Goal: Navigation & Orientation: Find specific page/section

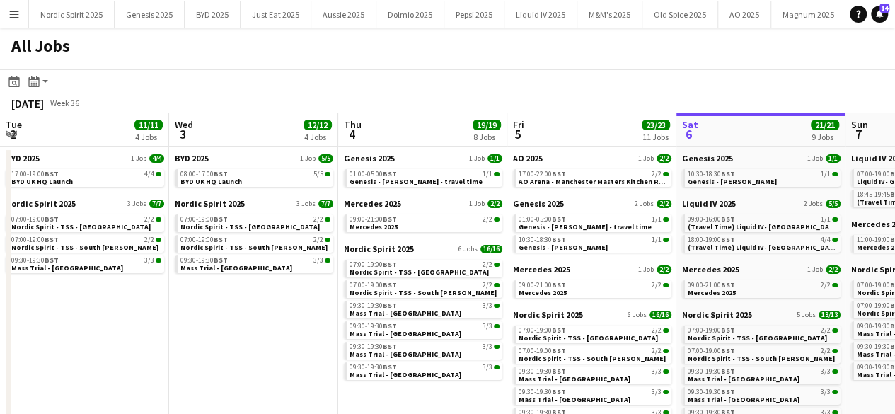
scroll to position [0, 338]
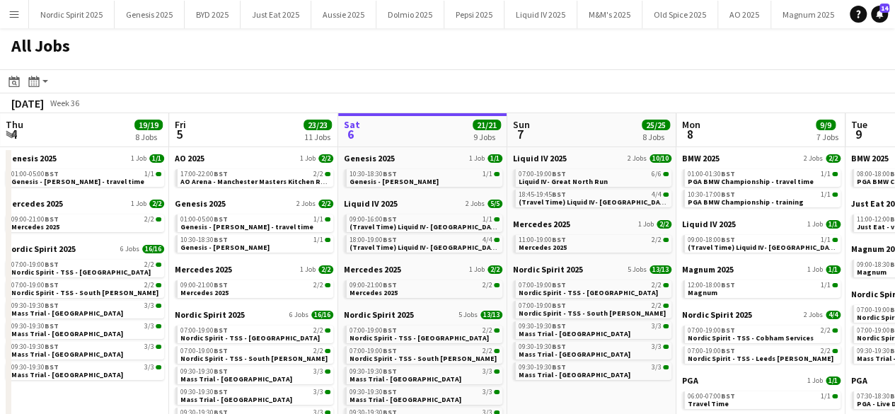
drag, startPoint x: 582, startPoint y: 100, endPoint x: 543, endPoint y: 125, distance: 46.1
click at [461, 113] on div "September 2025 Week 36" at bounding box center [447, 103] width 895 height 20
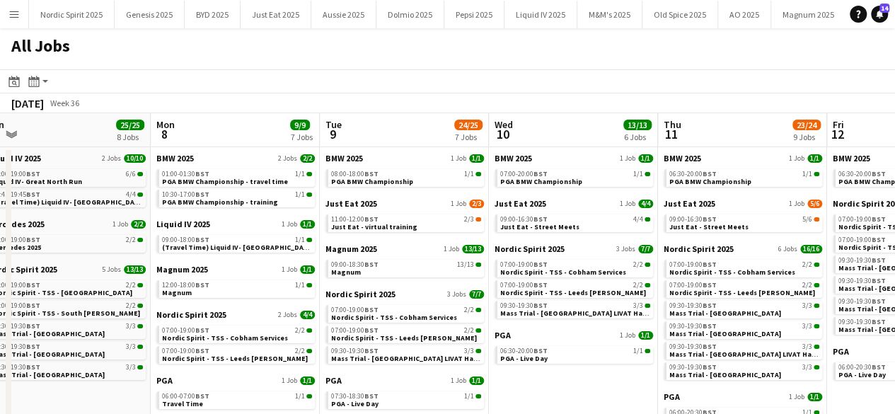
scroll to position [0, 374]
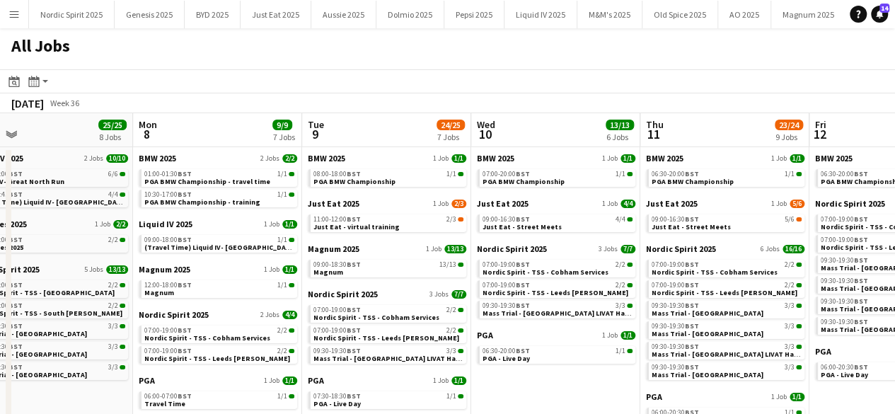
drag, startPoint x: 544, startPoint y: 122, endPoint x: 0, endPoint y: 291, distance: 569.2
click at [0, 291] on app-calendar-viewport "Fri 5 23/23 11 Jobs Sat 6 21/21 9 Jobs Sun 7 25/25 8 Jobs Mon 8 9/9 7 Jobs Tue …" at bounding box center [447, 314] width 895 height 403
drag, startPoint x: 533, startPoint y: 103, endPoint x: 467, endPoint y: 132, distance: 71.9
click at [456, 130] on app-calendar "Date picker SEP 2025 SEP 2025 Monday M Tuesday T Wednesday W Thursday T Friday …" at bounding box center [447, 292] width 895 height 447
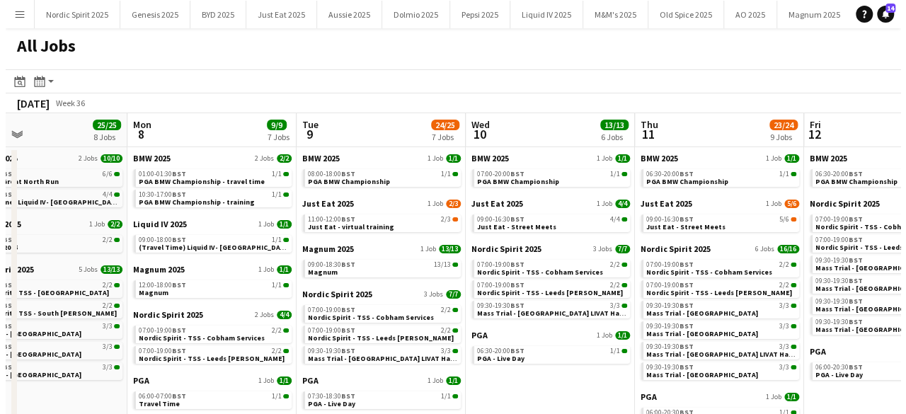
scroll to position [0, 384]
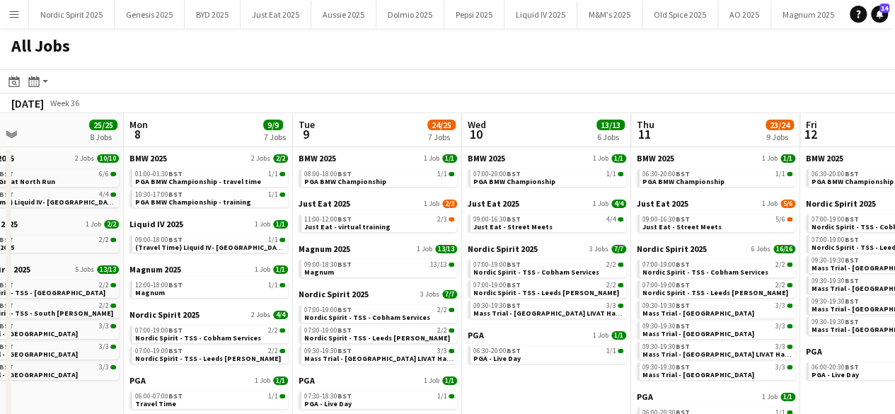
drag, startPoint x: 98, startPoint y: 104, endPoint x: 137, endPoint y: 104, distance: 39.6
click at [93, 104] on div "September 2025 Week 36" at bounding box center [46, 103] width 93 height 20
click at [43, 79] on app-action-btn "Month view / Day view" at bounding box center [37, 81] width 25 height 17
click at [89, 72] on app-toolbar "Date picker SEP 2025 SEP 2025 Monday M Tuesday T Wednesday W Thursday T Friday …" at bounding box center [447, 81] width 895 height 24
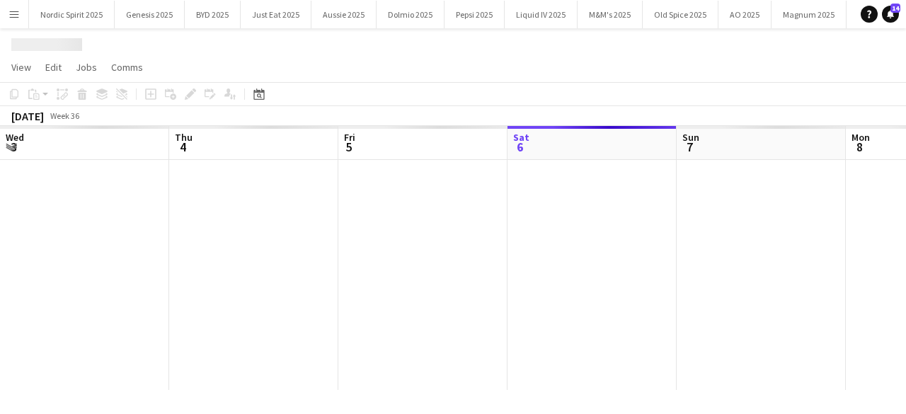
scroll to position [0, 338]
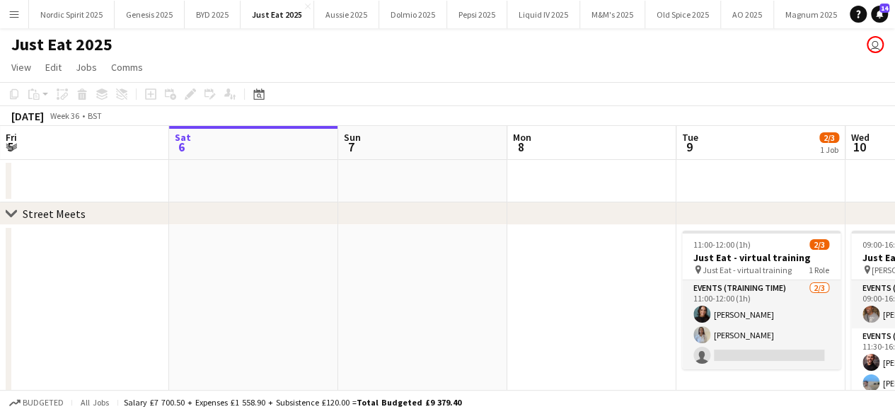
click at [13, 13] on app-icon "Menu" at bounding box center [13, 13] width 11 height 11
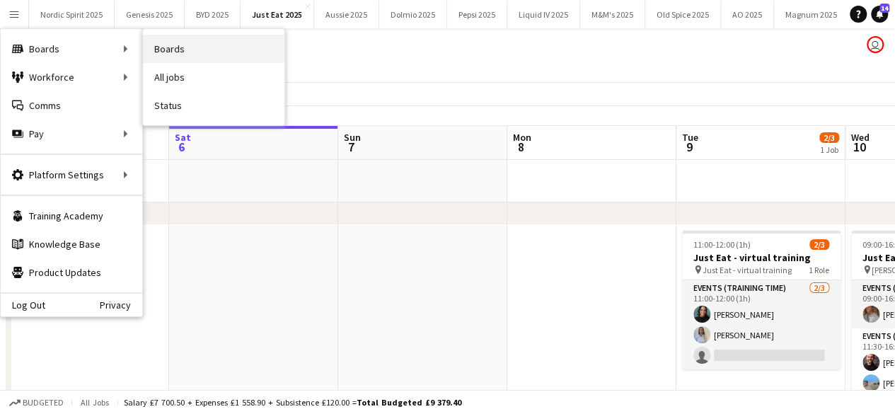
click at [154, 44] on link "Boards" at bounding box center [214, 49] width 142 height 28
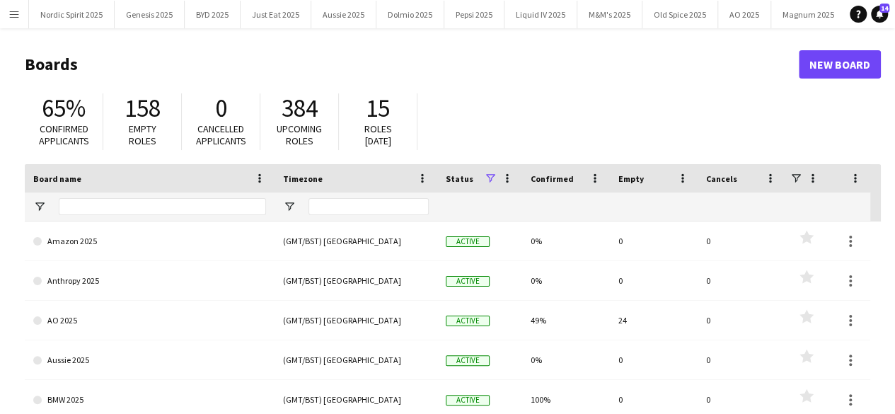
click at [19, 16] on button "Menu" at bounding box center [14, 14] width 28 height 28
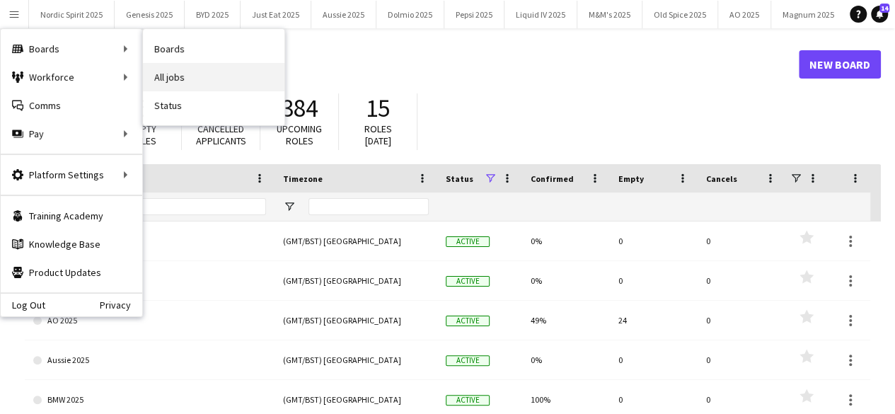
click at [168, 66] on link "All jobs" at bounding box center [214, 77] width 142 height 28
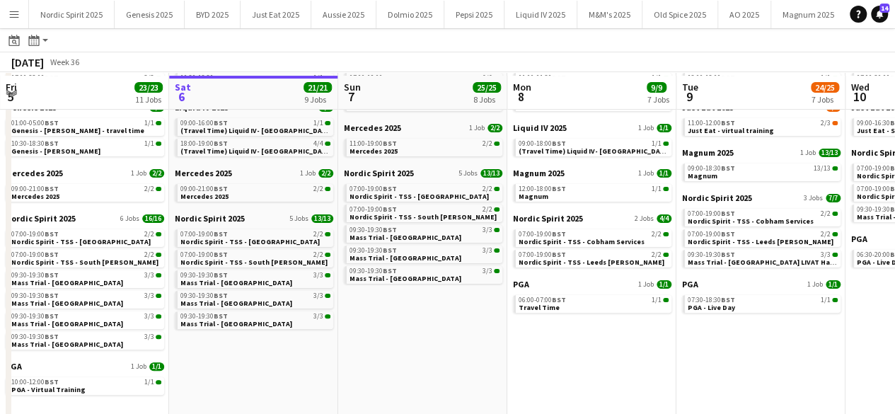
scroll to position [101, 0]
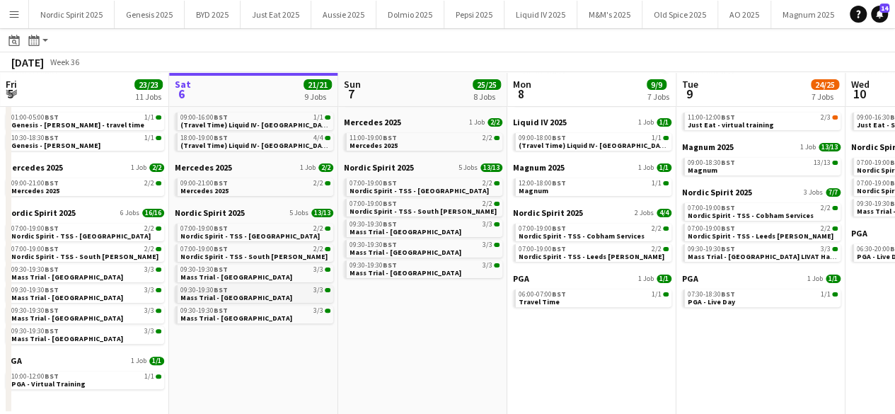
click at [217, 298] on span "Mass Trial - [GEOGRAPHIC_DATA]" at bounding box center [237, 297] width 112 height 9
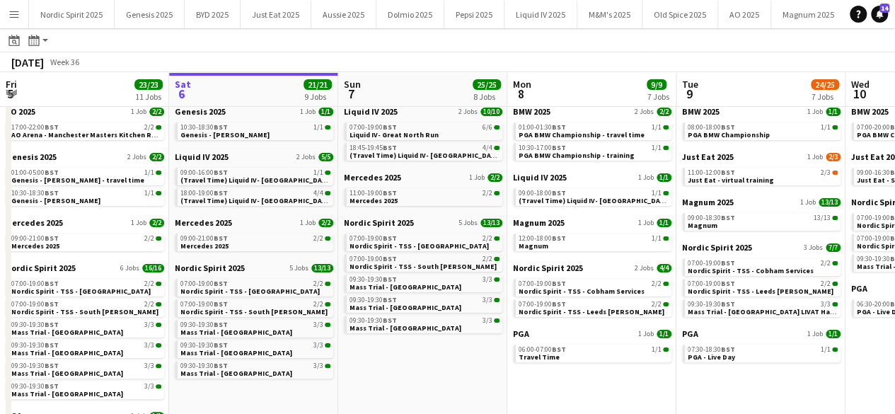
scroll to position [45, 0]
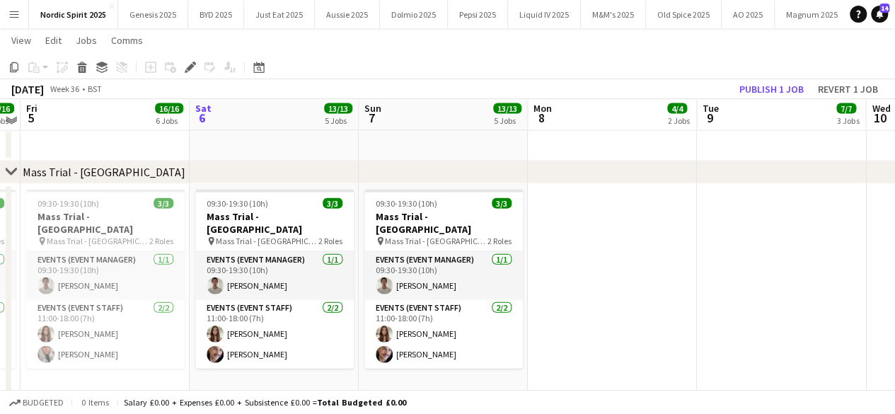
scroll to position [1530, 0]
